Goal: Task Accomplishment & Management: Complete application form

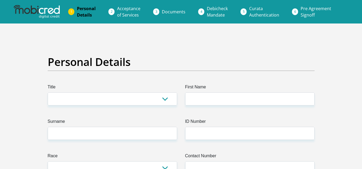
click at [169, 13] on span "Documents" at bounding box center [174, 12] width 24 height 6
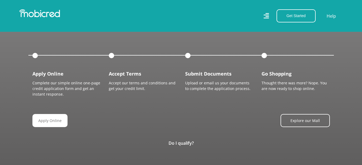
scroll to position [574, 0]
click at [50, 120] on link "Apply Online" at bounding box center [52, 120] width 35 height 13
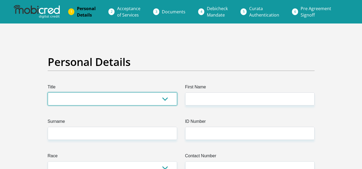
click at [166, 98] on select "Mr Ms Mrs Dr [PERSON_NAME]" at bounding box center [112, 99] width 129 height 13
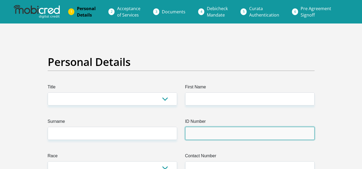
click at [214, 134] on input "ID Number" at bounding box center [249, 133] width 129 height 13
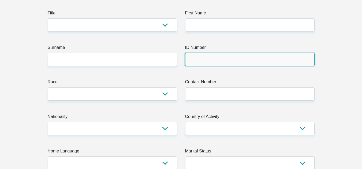
scroll to position [75, 0]
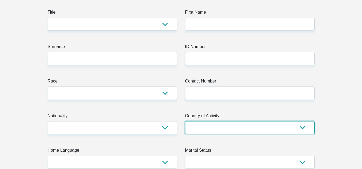
click at [214, 134] on select "[GEOGRAPHIC_DATA] [GEOGRAPHIC_DATA] [GEOGRAPHIC_DATA] [GEOGRAPHIC_DATA] [GEOGRA…" at bounding box center [249, 128] width 129 height 13
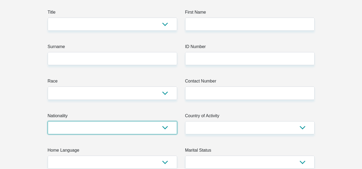
click at [137, 133] on select "[GEOGRAPHIC_DATA] [GEOGRAPHIC_DATA] [GEOGRAPHIC_DATA] [GEOGRAPHIC_DATA] [GEOGRA…" at bounding box center [112, 128] width 129 height 13
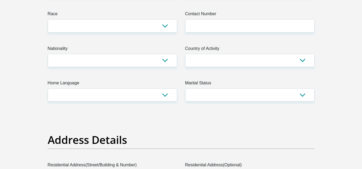
scroll to position [142, 0]
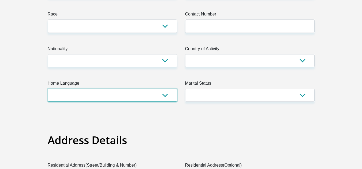
click at [59, 93] on select "Afrikaans English Sepedi South Ndebele Southern Sotho Swati Tsonga Tswana Venda…" at bounding box center [112, 95] width 129 height 13
select select "eng"
click at [48, 89] on select "Afrikaans English Sepedi South Ndebele Southern Sotho Swati Tsonga Tswana Venda…" at bounding box center [112, 95] width 129 height 13
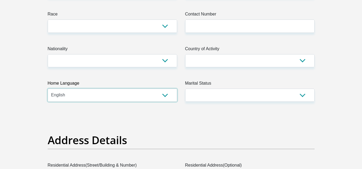
click at [96, 94] on select "Afrikaans English Sepedi South Ndebele Southern Sotho Swati Tsonga Tswana Venda…" at bounding box center [112, 95] width 129 height 13
click at [74, 98] on select "Afrikaans English Sepedi South Ndebele Southern Sotho Swati Tsonga Tswana Venda…" at bounding box center [112, 95] width 129 height 13
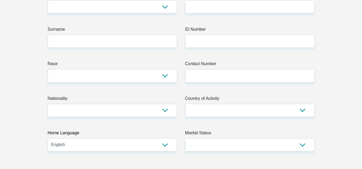
scroll to position [106, 0]
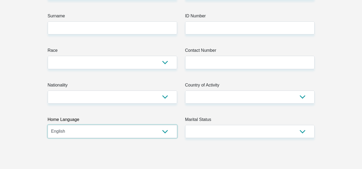
click at [86, 131] on select "Afrikaans English Sepedi South Ndebele Southern Sotho Swati Tsonga Tswana Venda…" at bounding box center [112, 131] width 129 height 13
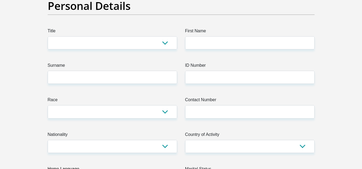
scroll to position [57, 0]
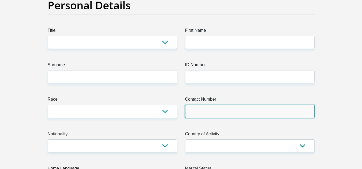
click at [200, 107] on input "Contact Number" at bounding box center [249, 111] width 129 height 13
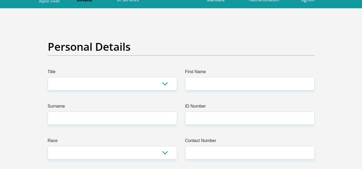
scroll to position [0, 0]
